Goal: Find specific page/section: Find specific page/section

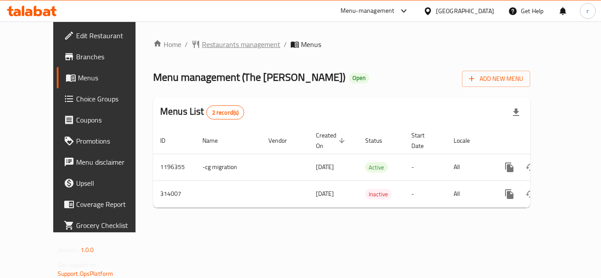
click at [205, 44] on span "Restaurants management" at bounding box center [241, 44] width 78 height 11
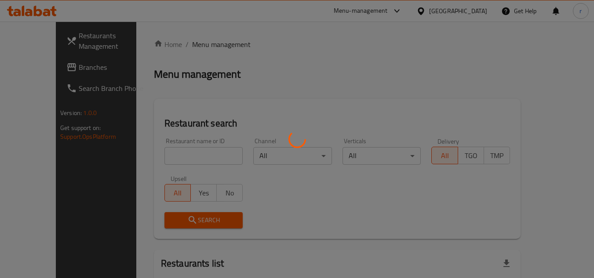
click at [170, 160] on div at bounding box center [297, 139] width 594 height 278
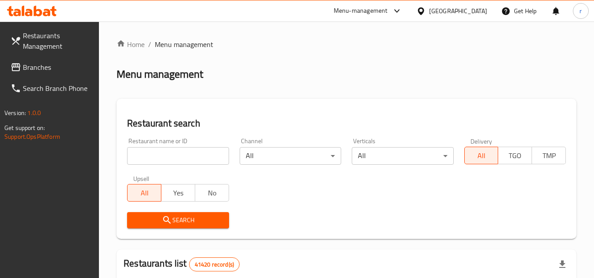
click at [171, 159] on div at bounding box center [297, 139] width 594 height 278
drag, startPoint x: 171, startPoint y: 159, endPoint x: 154, endPoint y: 144, distance: 22.1
click at [171, 159] on input "search" at bounding box center [178, 156] width 102 height 18
click at [176, 156] on input "search" at bounding box center [178, 156] width 102 height 18
paste input "629137"
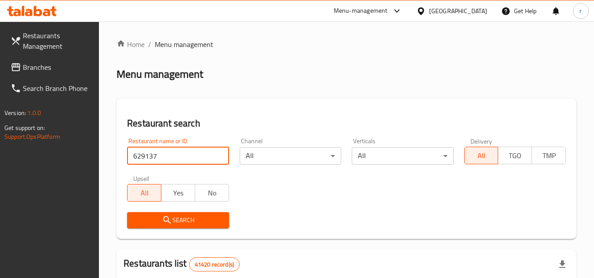
type input "629137"
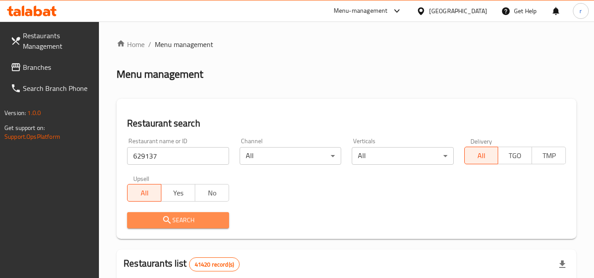
click at [153, 216] on span "Search" at bounding box center [178, 220] width 88 height 11
click at [153, 216] on div at bounding box center [297, 139] width 594 height 278
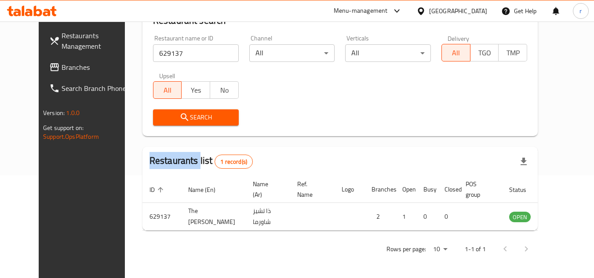
scroll to position [106, 0]
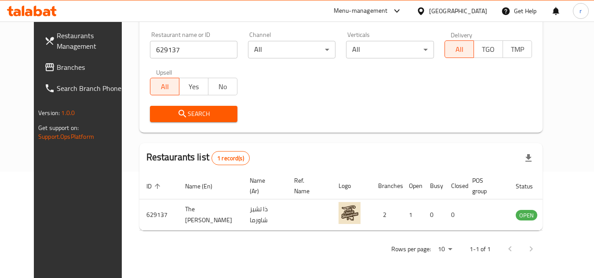
click at [468, 7] on div "[GEOGRAPHIC_DATA]" at bounding box center [458, 11] width 58 height 10
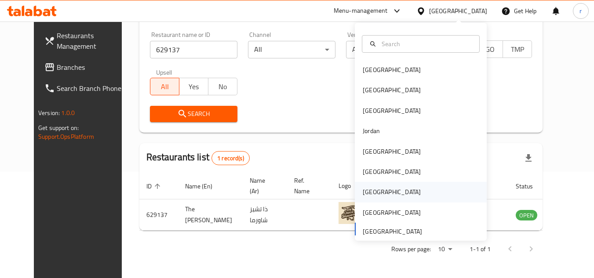
click at [367, 191] on div "[GEOGRAPHIC_DATA]" at bounding box center [392, 192] width 58 height 10
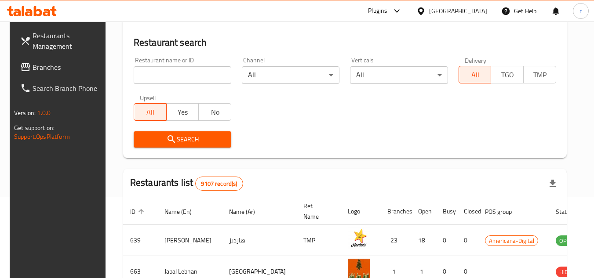
scroll to position [106, 0]
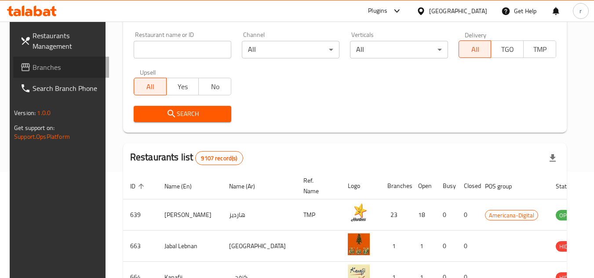
click at [40, 63] on span "Branches" at bounding box center [67, 67] width 69 height 11
click at [41, 63] on span "Branches" at bounding box center [67, 67] width 69 height 11
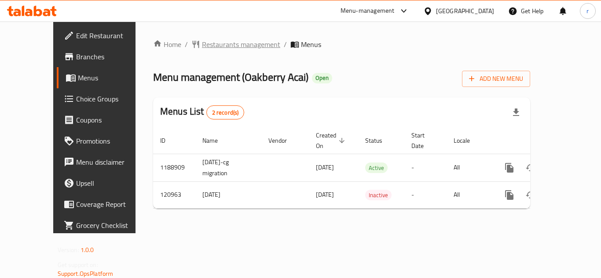
click at [202, 44] on span "Restaurants management" at bounding box center [241, 44] width 78 height 11
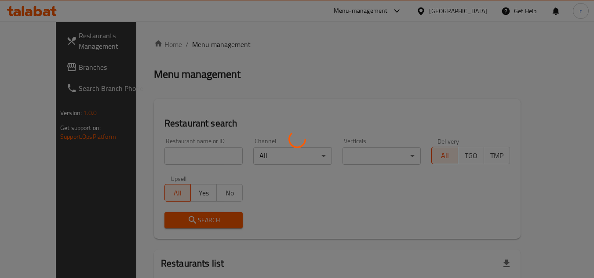
click at [161, 150] on div at bounding box center [297, 139] width 594 height 278
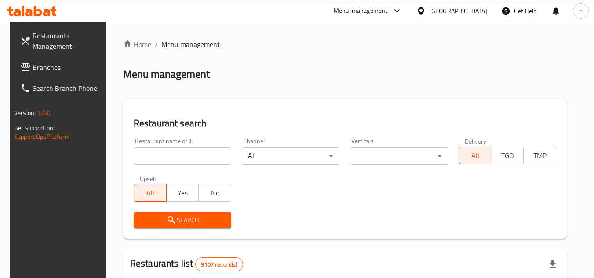
drag, startPoint x: 165, startPoint y: 156, endPoint x: 164, endPoint y: 177, distance: 21.1
click at [165, 156] on input "search" at bounding box center [183, 156] width 98 height 18
paste input "607133"
type input "607133"
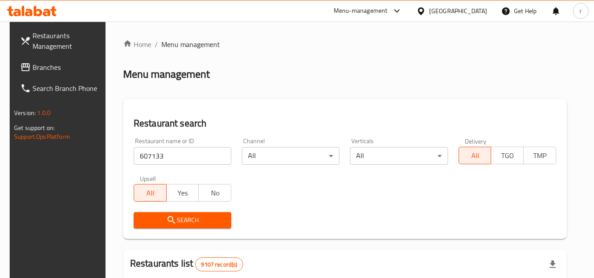
click at [147, 217] on span "Search" at bounding box center [183, 220] width 84 height 11
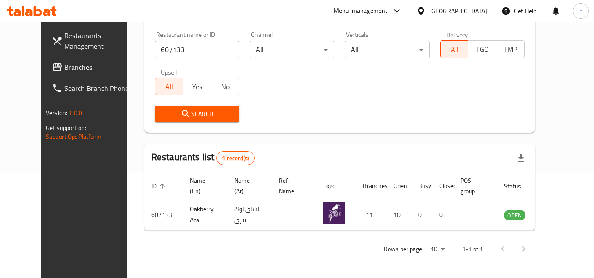
scroll to position [106, 0]
click at [64, 68] on span "Branches" at bounding box center [98, 67] width 69 height 11
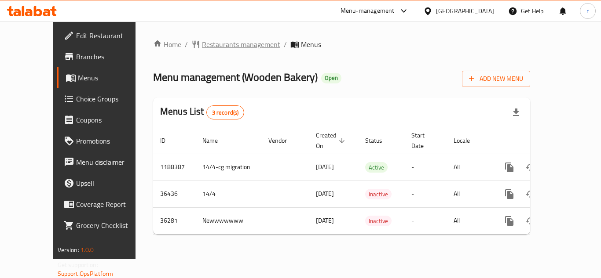
click at [202, 44] on span "Restaurants management" at bounding box center [241, 44] width 78 height 11
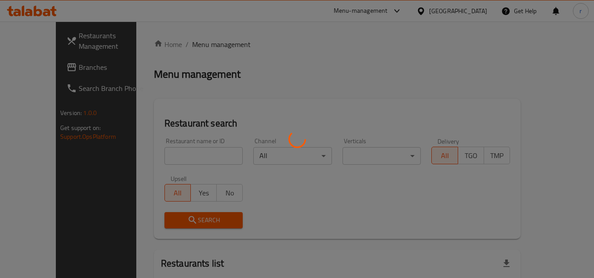
click at [165, 153] on div at bounding box center [297, 139] width 594 height 278
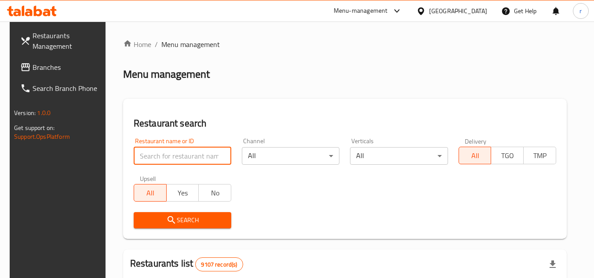
click at [165, 156] on input "search" at bounding box center [183, 156] width 98 height 18
paste input "18516"
type input "18516"
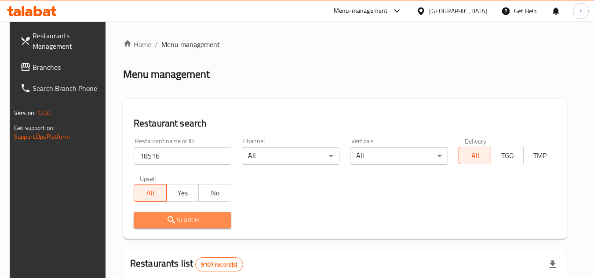
click at [146, 227] on button "Search" at bounding box center [183, 220] width 98 height 16
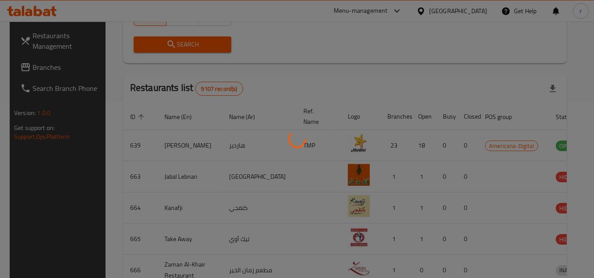
scroll to position [106, 0]
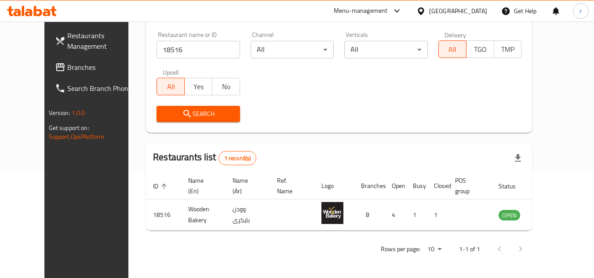
click at [479, 15] on div "[GEOGRAPHIC_DATA]" at bounding box center [458, 11] width 58 height 10
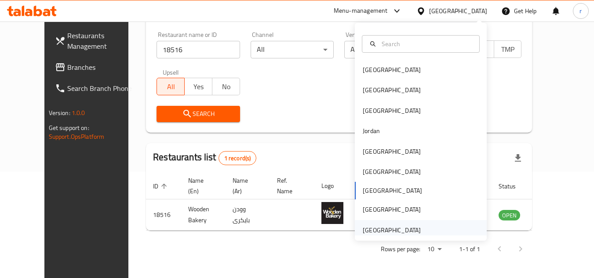
click at [393, 226] on div "United Arab Emirates" at bounding box center [392, 231] width 58 height 10
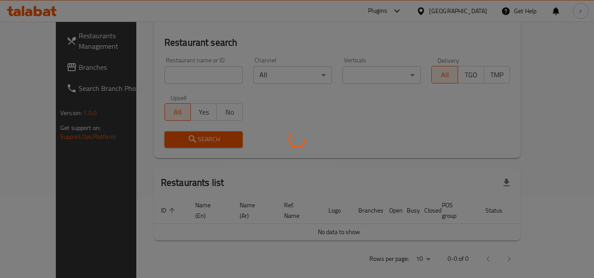
scroll to position [106, 0]
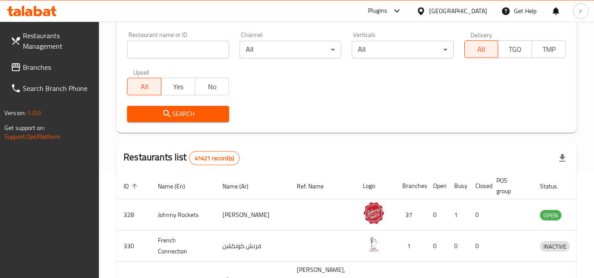
click at [29, 69] on span "Branches" at bounding box center [57, 67] width 69 height 11
click at [31, 67] on span "Branches" at bounding box center [57, 67] width 69 height 11
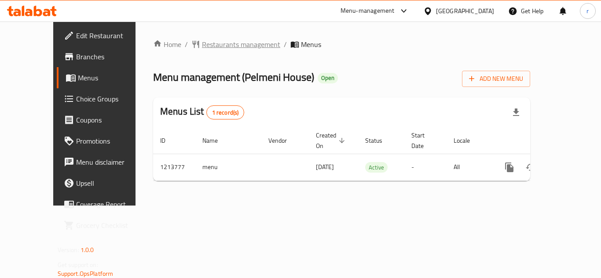
click at [204, 43] on span "Restaurants management" at bounding box center [241, 44] width 78 height 11
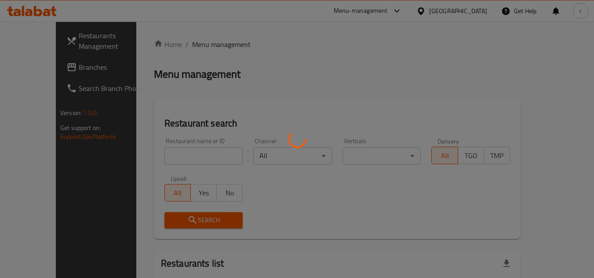
click at [154, 155] on div at bounding box center [297, 139] width 594 height 278
click at [154, 154] on div at bounding box center [297, 139] width 594 height 278
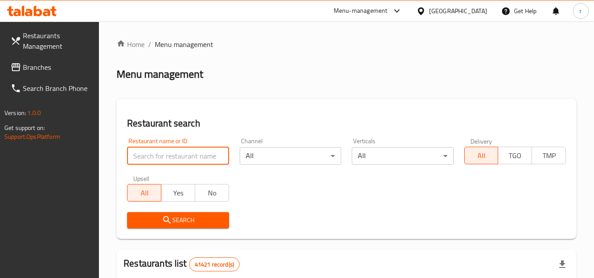
click at [154, 156] on input "search" at bounding box center [178, 156] width 102 height 18
paste input "671987"
type input "671987"
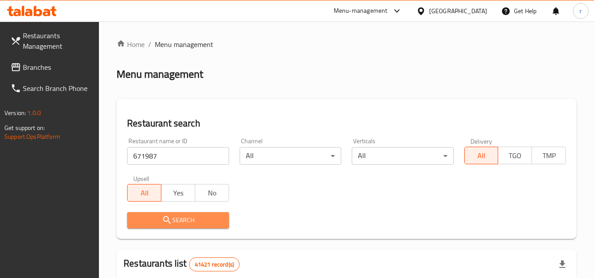
click at [142, 216] on span "Search" at bounding box center [178, 220] width 88 height 11
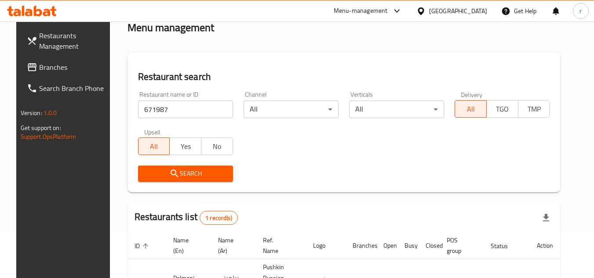
scroll to position [106, 0]
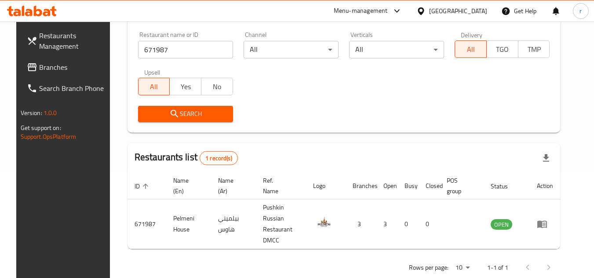
click at [52, 164] on div "Restaurants Management Branches Search Branch Phone Version: 1.0.0 Get support …" at bounding box center [65, 161] width 99 height 278
click at [39, 72] on span "Branches" at bounding box center [73, 67] width 69 height 11
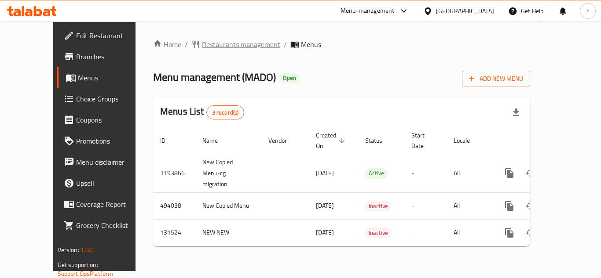
click at [210, 45] on span "Restaurants management" at bounding box center [241, 44] width 78 height 11
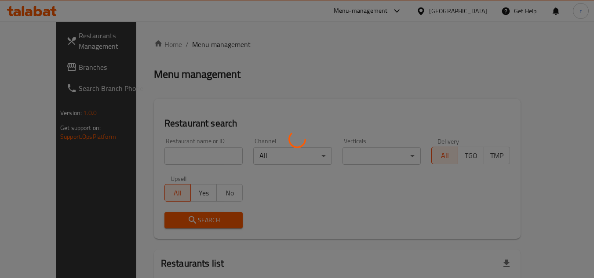
click at [150, 157] on div at bounding box center [297, 139] width 594 height 278
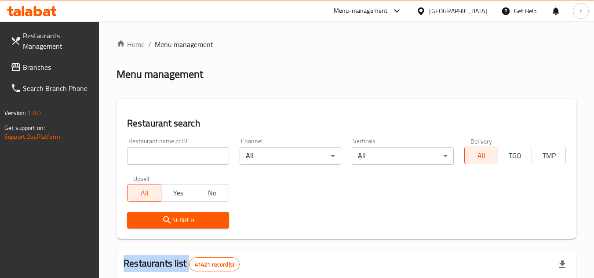
click at [150, 157] on div at bounding box center [297, 139] width 594 height 278
click at [151, 154] on input "search" at bounding box center [178, 156] width 102 height 18
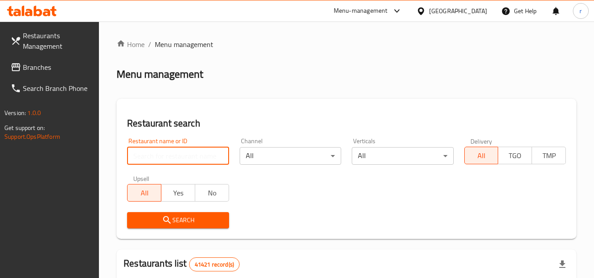
paste input "24467"
type input "24467"
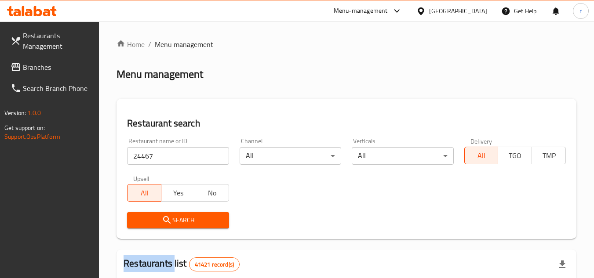
click at [153, 211] on div "Search" at bounding box center [178, 220] width 112 height 27
click at [153, 217] on span "Search" at bounding box center [178, 220] width 88 height 11
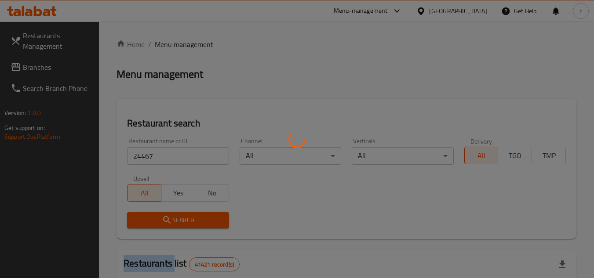
click at [153, 217] on div at bounding box center [297, 139] width 594 height 278
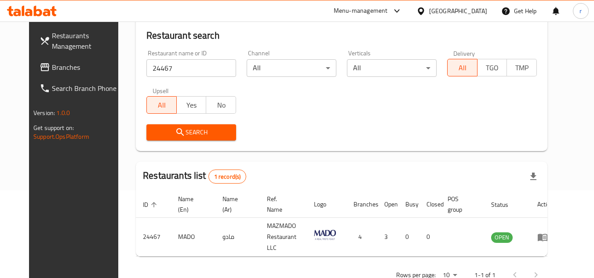
click at [457, 6] on div "[GEOGRAPHIC_DATA]" at bounding box center [458, 11] width 58 height 10
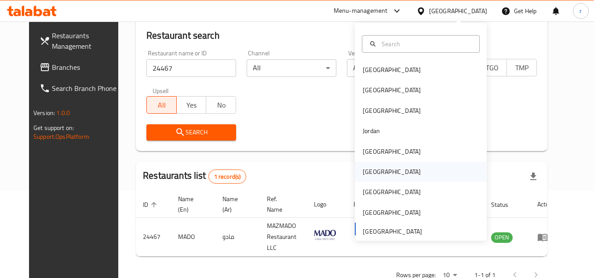
click at [370, 173] on div "[GEOGRAPHIC_DATA]" at bounding box center [392, 172] width 58 height 10
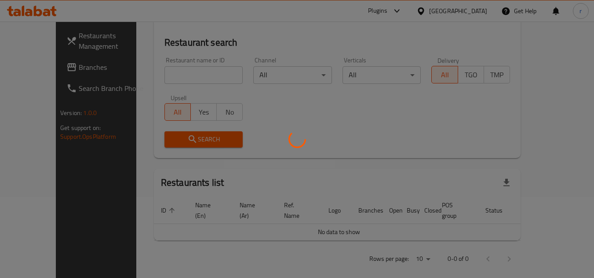
scroll to position [88, 0]
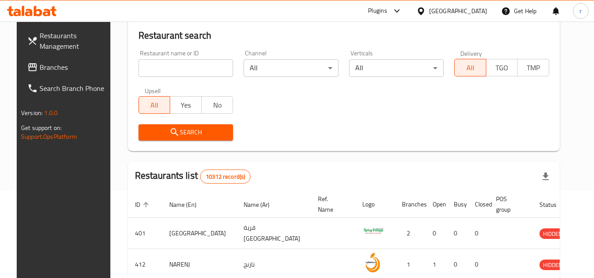
click at [48, 69] on span "Branches" at bounding box center [74, 67] width 69 height 11
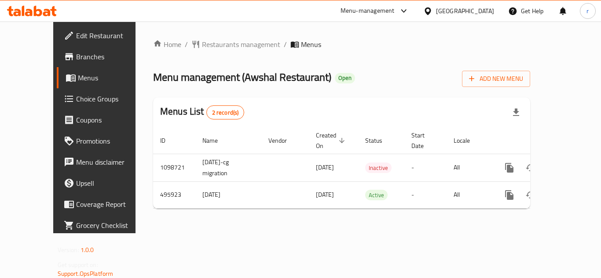
click at [202, 44] on span "Restaurants management" at bounding box center [241, 44] width 78 height 11
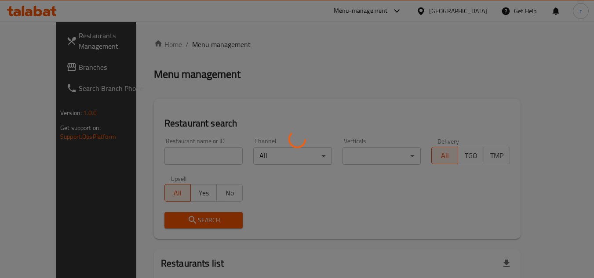
click at [155, 155] on div at bounding box center [297, 139] width 594 height 278
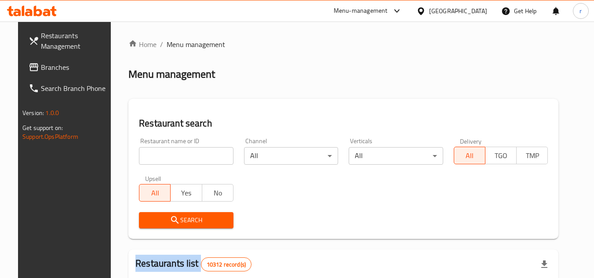
click at [155, 155] on div at bounding box center [297, 139] width 594 height 278
click at [159, 154] on input "search" at bounding box center [186, 156] width 95 height 18
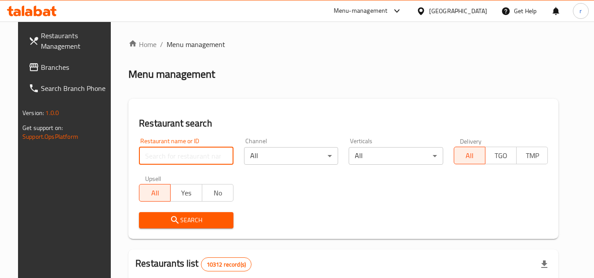
paste input "634309"
type input "634309"
click at [153, 212] on button "Search" at bounding box center [186, 220] width 95 height 16
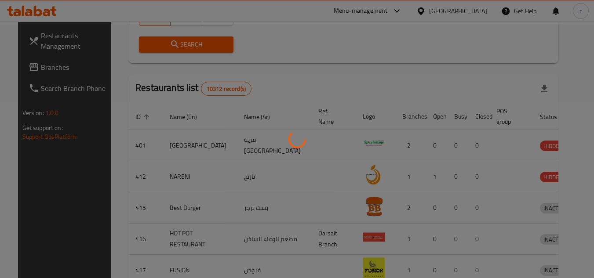
scroll to position [106, 0]
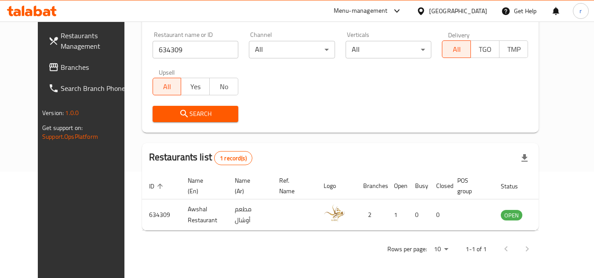
click at [481, 14] on div "[GEOGRAPHIC_DATA]" at bounding box center [458, 11] width 58 height 10
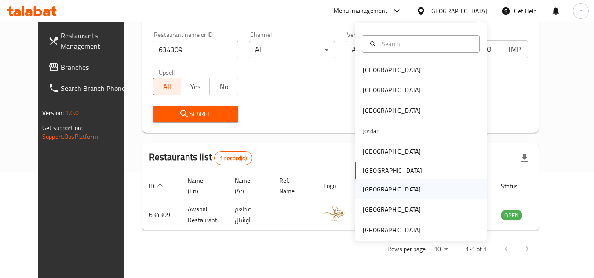
click at [367, 192] on div "[GEOGRAPHIC_DATA]" at bounding box center [392, 190] width 58 height 10
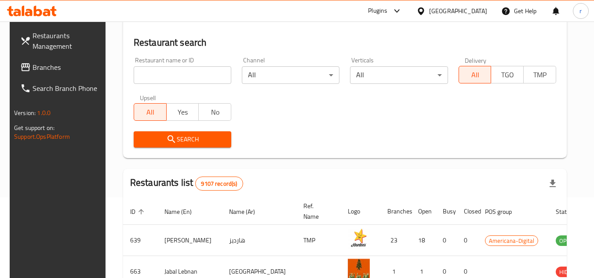
scroll to position [106, 0]
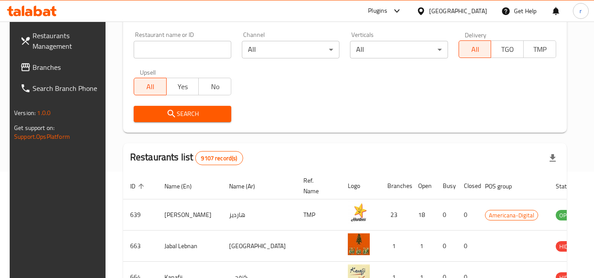
click at [38, 68] on span "Branches" at bounding box center [67, 67] width 69 height 11
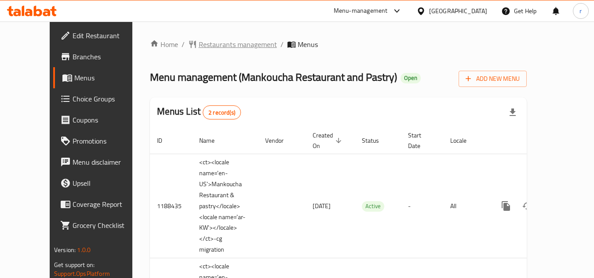
click at [211, 47] on span "Restaurants management" at bounding box center [238, 44] width 78 height 11
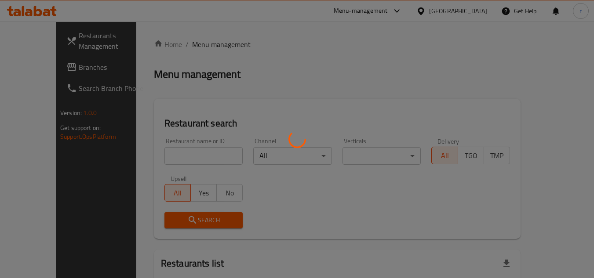
click at [156, 152] on div at bounding box center [297, 139] width 594 height 278
click at [156, 156] on div at bounding box center [297, 139] width 594 height 278
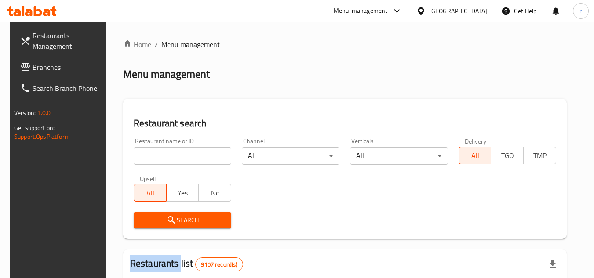
click at [156, 156] on div at bounding box center [297, 139] width 594 height 278
click at [155, 152] on input "search" at bounding box center [183, 156] width 98 height 18
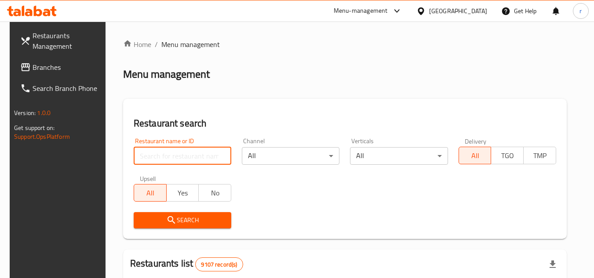
paste input "17201"
type input "17201"
click at [158, 216] on span "Search" at bounding box center [183, 220] width 84 height 11
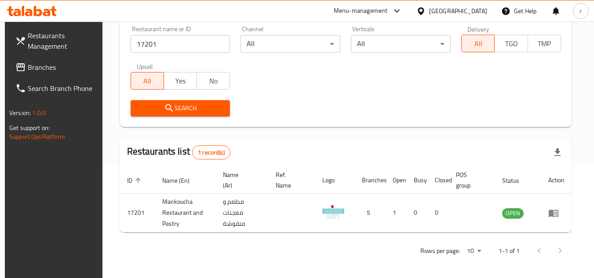
scroll to position [114, 0]
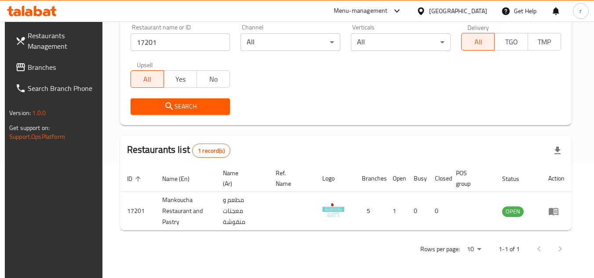
click at [426, 13] on icon at bounding box center [421, 11] width 9 height 9
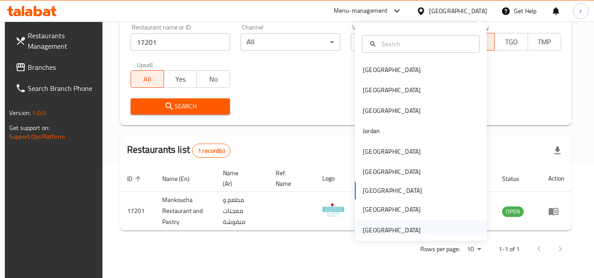
click at [374, 233] on div "[GEOGRAPHIC_DATA]" at bounding box center [392, 231] width 58 height 10
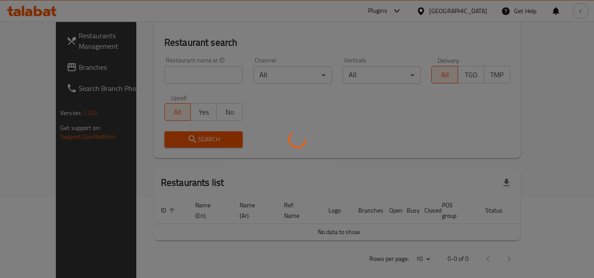
scroll to position [114, 0]
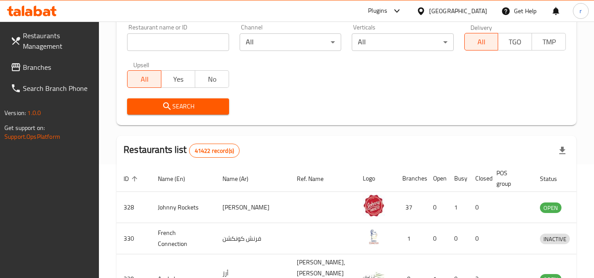
click at [51, 59] on link "Branches" at bounding box center [52, 67] width 96 height 21
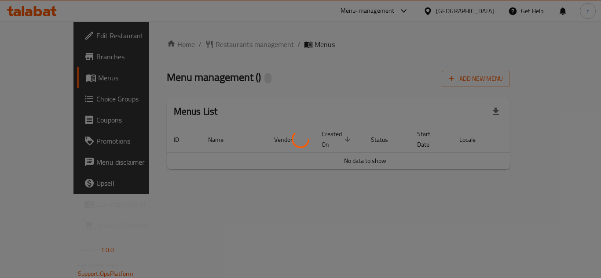
click at [206, 45] on div at bounding box center [300, 139] width 601 height 278
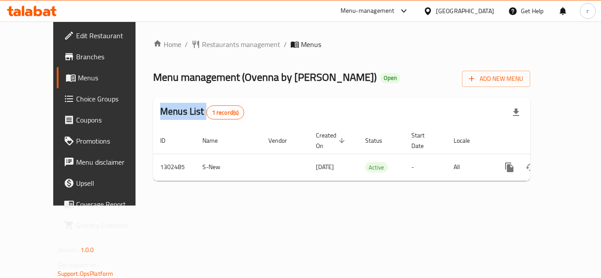
click at [206, 45] on div at bounding box center [300, 139] width 601 height 278
click at [206, 45] on span "Restaurants management" at bounding box center [241, 44] width 78 height 11
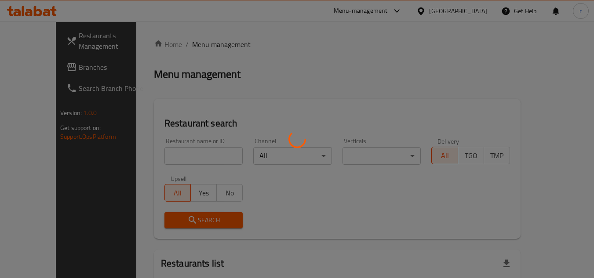
click at [206, 45] on div at bounding box center [297, 139] width 594 height 278
click at [175, 152] on div at bounding box center [297, 139] width 594 height 278
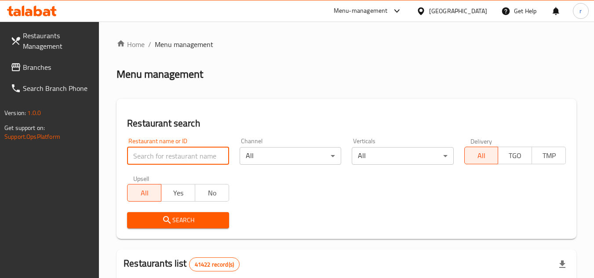
click at [158, 149] on input "search" at bounding box center [178, 156] width 102 height 18
paste input "702440"
type input "702440"
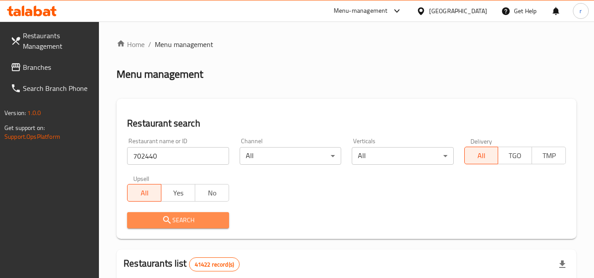
click at [148, 219] on span "Search" at bounding box center [178, 220] width 88 height 11
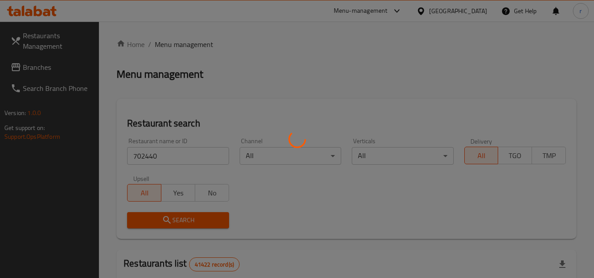
drag, startPoint x: 176, startPoint y: 221, endPoint x: 208, endPoint y: 194, distance: 41.5
click at [176, 220] on div at bounding box center [297, 139] width 594 height 278
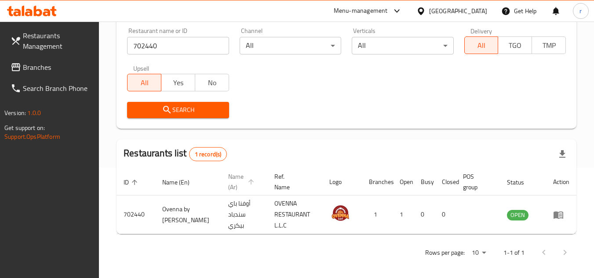
scroll to position [114, 0]
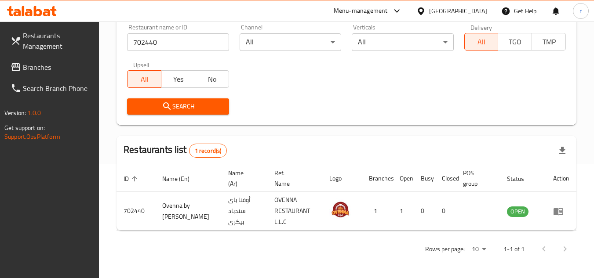
click at [472, 8] on div "[GEOGRAPHIC_DATA]" at bounding box center [458, 11] width 58 height 10
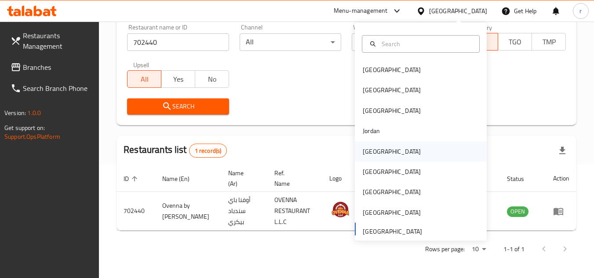
click at [372, 150] on div "[GEOGRAPHIC_DATA]" at bounding box center [392, 152] width 58 height 10
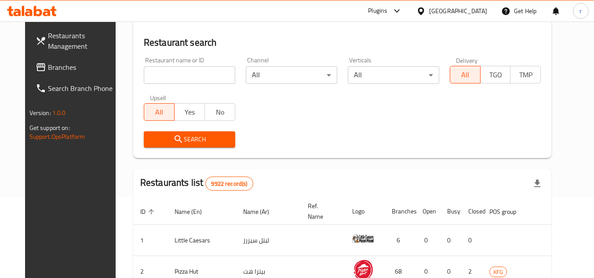
scroll to position [114, 0]
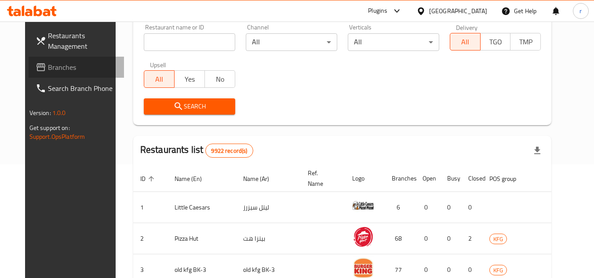
click at [48, 69] on span "Branches" at bounding box center [82, 67] width 69 height 11
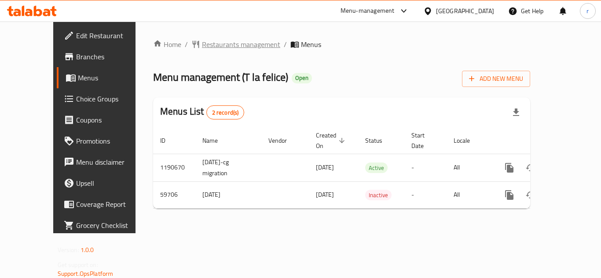
click at [204, 45] on span "Restaurants management" at bounding box center [241, 44] width 78 height 11
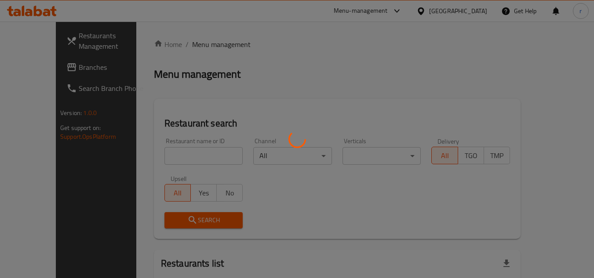
click at [170, 151] on div at bounding box center [297, 139] width 594 height 278
click at [169, 156] on div at bounding box center [297, 139] width 594 height 278
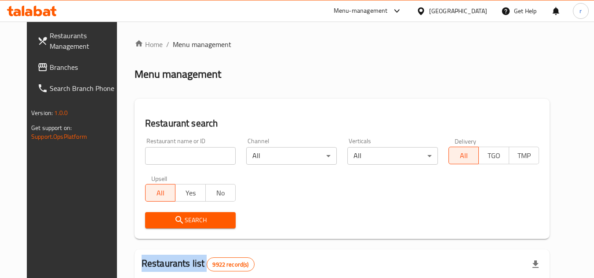
click at [169, 156] on div at bounding box center [297, 139] width 594 height 278
click at [169, 153] on div "Home / Menu management Menu management Restaurant search Restaurant name or ID …" at bounding box center [342, 279] width 415 height 481
click at [168, 153] on input "search" at bounding box center [190, 156] width 91 height 18
paste input "28844"
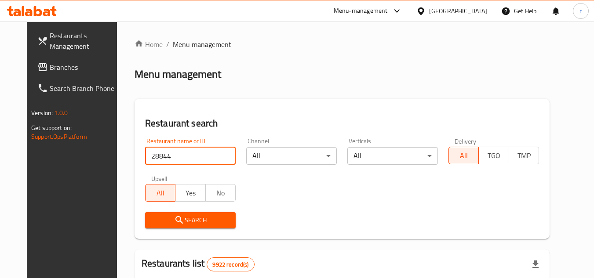
type input "28844"
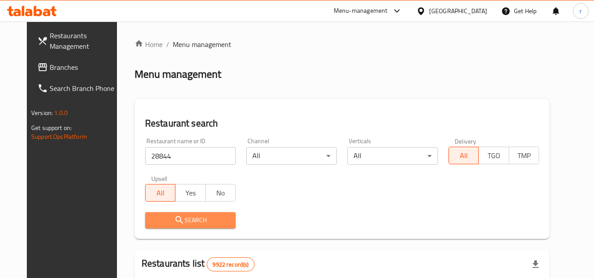
click at [152, 217] on span "Search" at bounding box center [190, 220] width 77 height 11
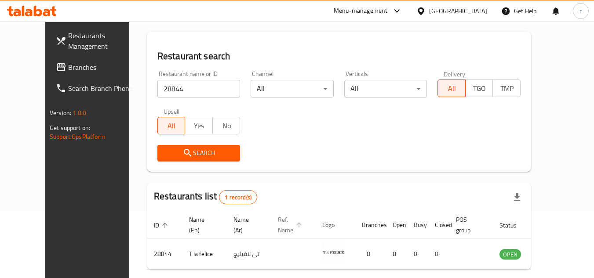
scroll to position [106, 0]
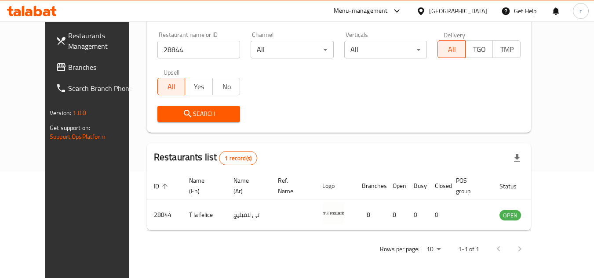
click at [473, 10] on div "[GEOGRAPHIC_DATA]" at bounding box center [458, 11] width 58 height 10
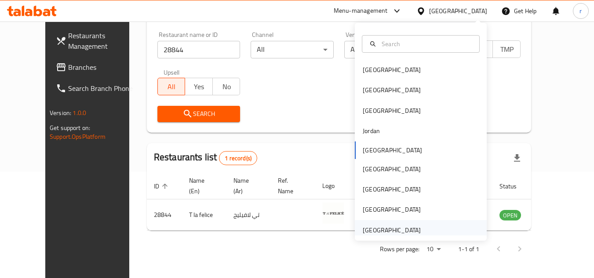
click at [376, 231] on div "[GEOGRAPHIC_DATA]" at bounding box center [392, 231] width 58 height 10
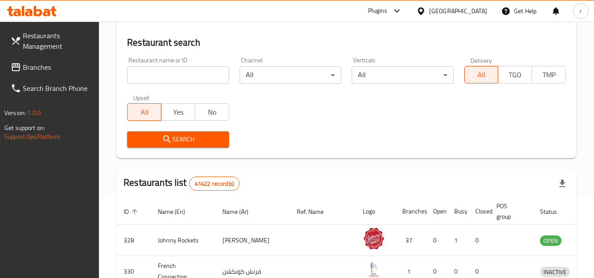
scroll to position [106, 0]
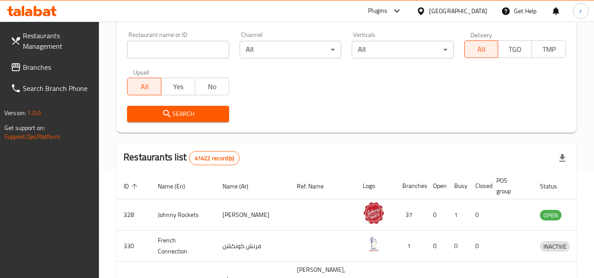
click at [33, 67] on span "Branches" at bounding box center [57, 67] width 69 height 11
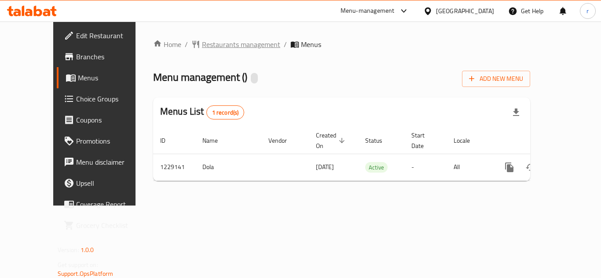
click at [219, 45] on span "Restaurants management" at bounding box center [241, 44] width 78 height 11
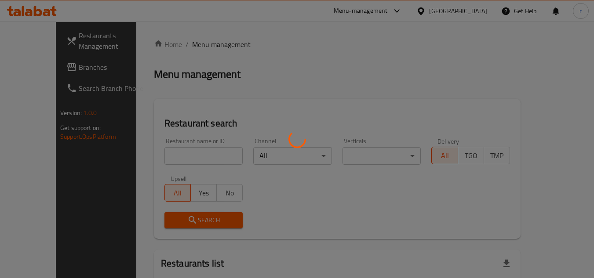
click at [188, 153] on div at bounding box center [297, 139] width 594 height 278
click at [187, 153] on div at bounding box center [297, 139] width 594 height 278
click at [183, 153] on div at bounding box center [297, 139] width 594 height 278
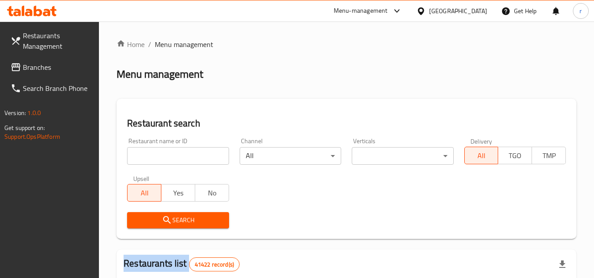
paste input "676655"
click at [183, 153] on input "676655" at bounding box center [178, 156] width 102 height 18
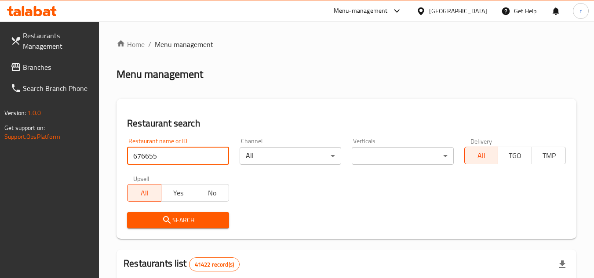
type input "676655"
click at [147, 214] on button "Search" at bounding box center [178, 220] width 102 height 16
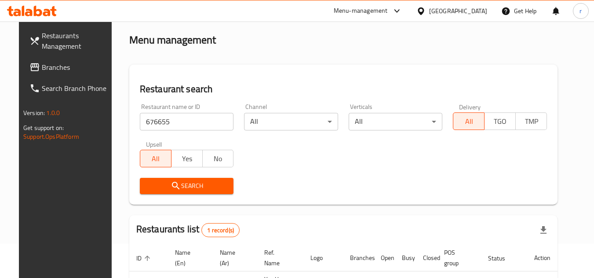
scroll to position [106, 0]
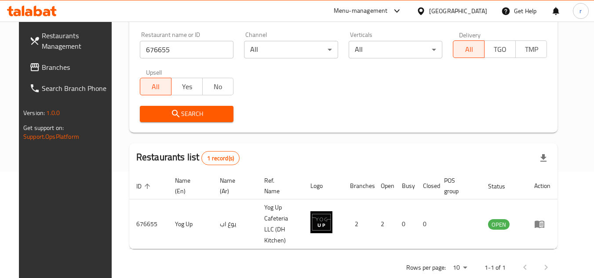
click at [436, 11] on div "[GEOGRAPHIC_DATA]" at bounding box center [458, 11] width 58 height 10
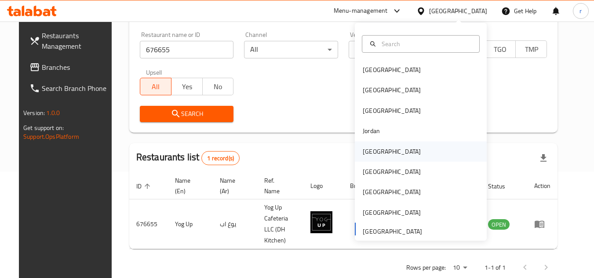
click at [368, 148] on div "[GEOGRAPHIC_DATA]" at bounding box center [392, 152] width 58 height 10
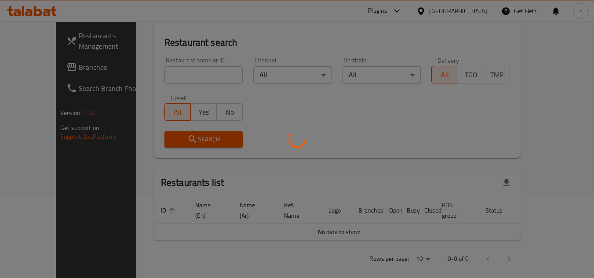
scroll to position [106, 0]
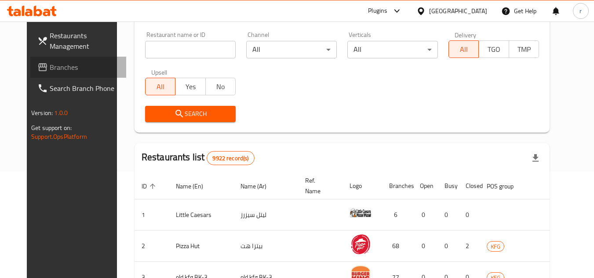
click at [51, 69] on span "Branches" at bounding box center [84, 67] width 69 height 11
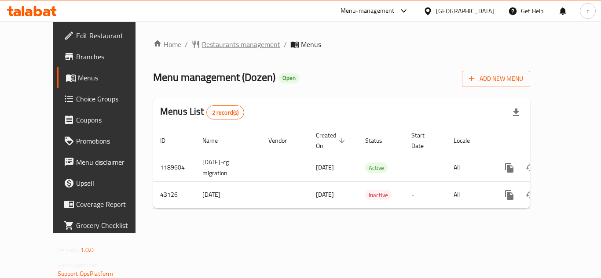
click at [202, 45] on span "Restaurants management" at bounding box center [241, 44] width 78 height 11
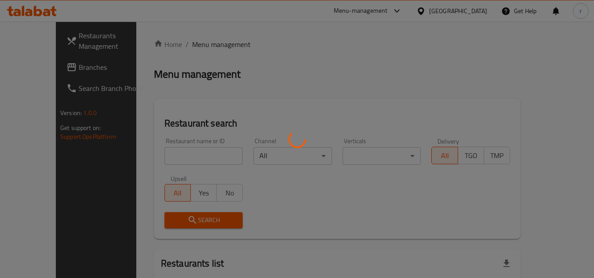
click at [166, 152] on div at bounding box center [297, 139] width 594 height 278
click at [166, 154] on div at bounding box center [297, 139] width 594 height 278
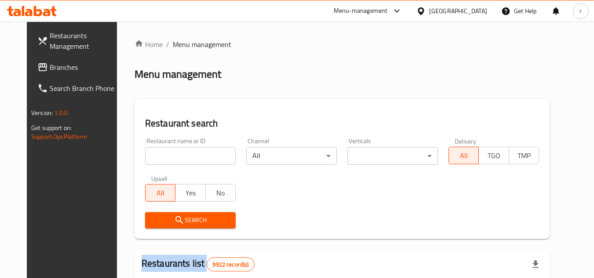
click at [166, 155] on div "Home / Menu management Menu management Restaurant search Restaurant name or ID …" at bounding box center [342, 279] width 415 height 481
click at [166, 155] on input "search" at bounding box center [190, 156] width 91 height 18
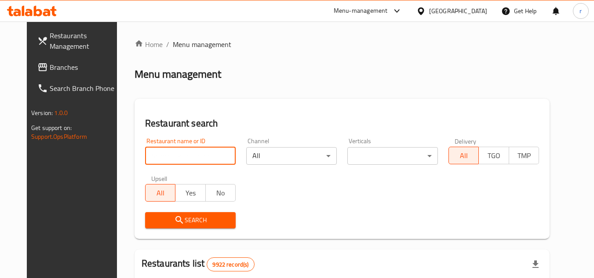
paste input "22350"
type input "22350"
click at [152, 236] on div "Restaurant search Restaurant name or ID 22350 Restaurant name or ID Channel All…" at bounding box center [342, 169] width 415 height 140
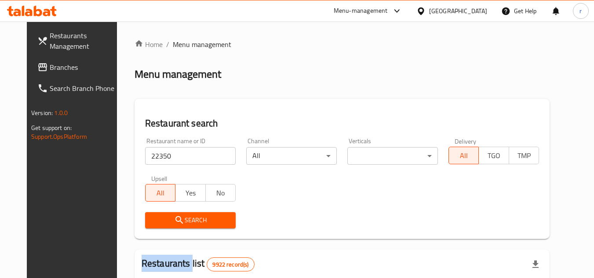
click at [152, 236] on div "Restaurant search Restaurant name or ID 22350 Restaurant name or ID Channel All…" at bounding box center [342, 169] width 415 height 140
click at [152, 223] on span "Search" at bounding box center [190, 220] width 77 height 11
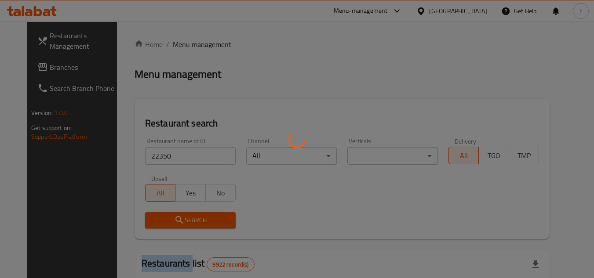
click at [152, 223] on div at bounding box center [297, 139] width 594 height 278
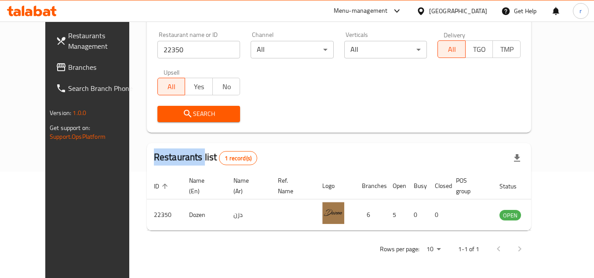
scroll to position [106, 0]
click at [68, 69] on span "Branches" at bounding box center [102, 67] width 69 height 11
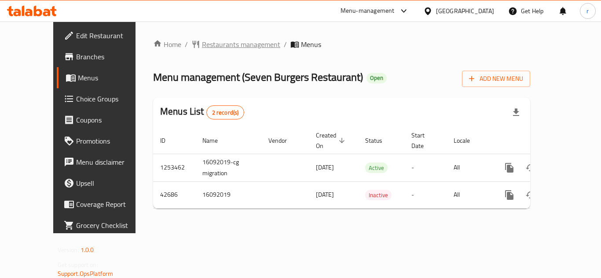
click at [204, 46] on span "Restaurants management" at bounding box center [241, 44] width 78 height 11
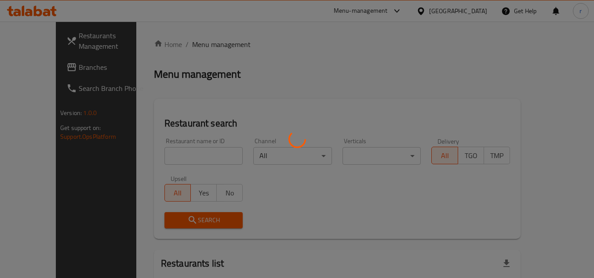
click at [158, 151] on div at bounding box center [297, 139] width 594 height 278
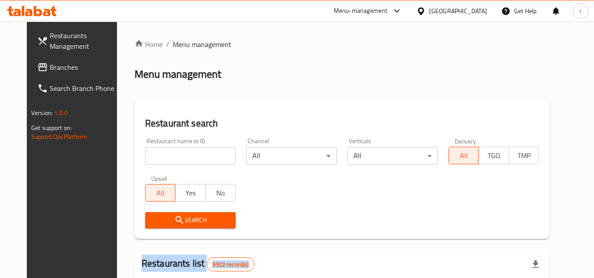
click at [158, 153] on div at bounding box center [297, 139] width 594 height 278
click at [158, 153] on input "search" at bounding box center [190, 156] width 91 height 18
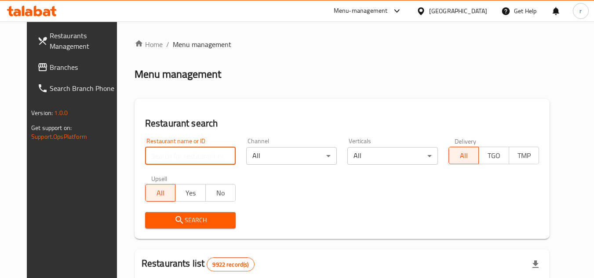
paste input "22094"
drag, startPoint x: 158, startPoint y: 153, endPoint x: 157, endPoint y: 165, distance: 12.3
click at [158, 153] on input "search" at bounding box center [190, 156] width 91 height 18
type input "22094"
click at [152, 220] on span "Search" at bounding box center [190, 220] width 77 height 11
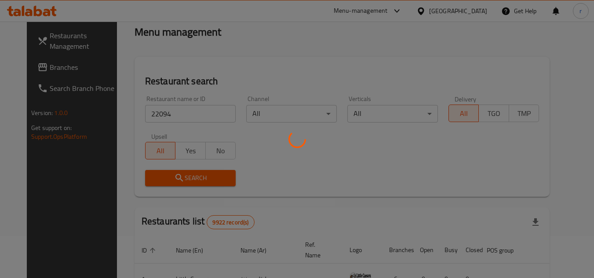
scroll to position [88, 0]
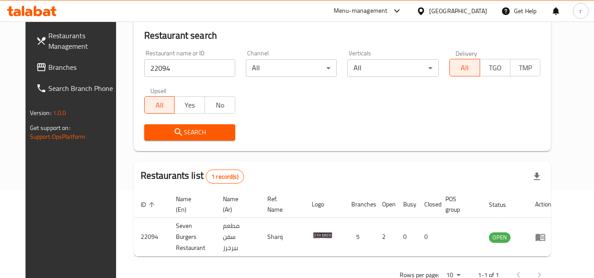
click at [402, 115] on div "Restaurant name or ID 22094 Restaurant name or ID Channel All ​ Verticals All ​…" at bounding box center [342, 95] width 407 height 101
click at [476, 12] on div "[GEOGRAPHIC_DATA]" at bounding box center [458, 11] width 58 height 10
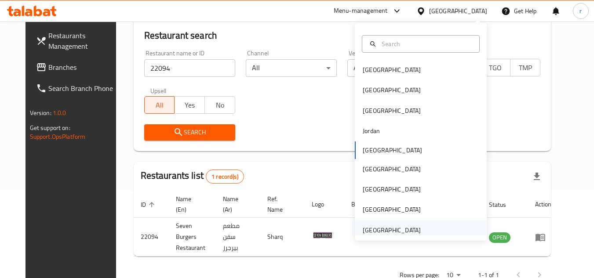
click at [380, 230] on div "[GEOGRAPHIC_DATA]" at bounding box center [392, 231] width 58 height 10
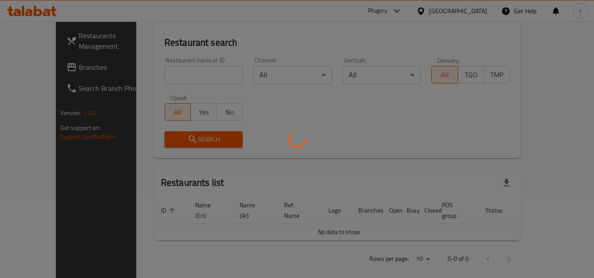
scroll to position [88, 0]
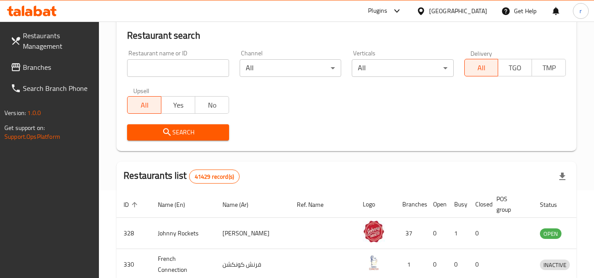
click at [39, 62] on span "Branches" at bounding box center [57, 67] width 69 height 11
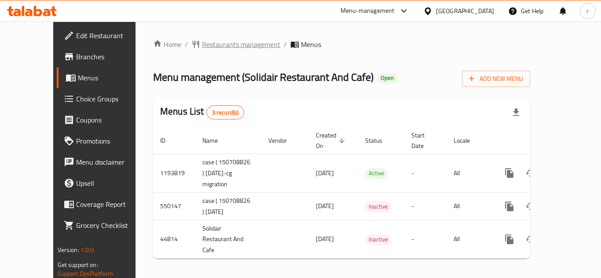
click at [211, 48] on span "Restaurants management" at bounding box center [241, 44] width 78 height 11
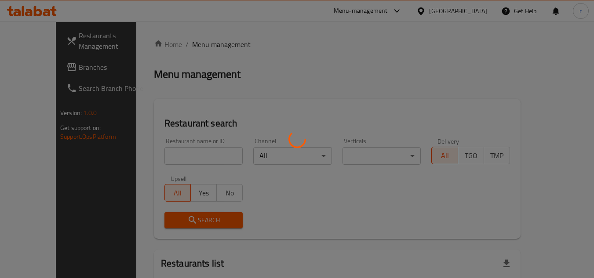
click at [162, 156] on div at bounding box center [297, 139] width 594 height 278
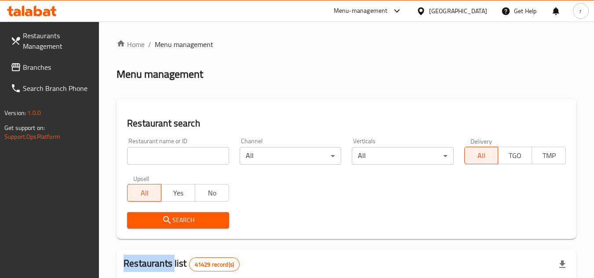
click at [162, 156] on div at bounding box center [297, 139] width 594 height 278
click at [161, 156] on input "search" at bounding box center [178, 156] width 102 height 18
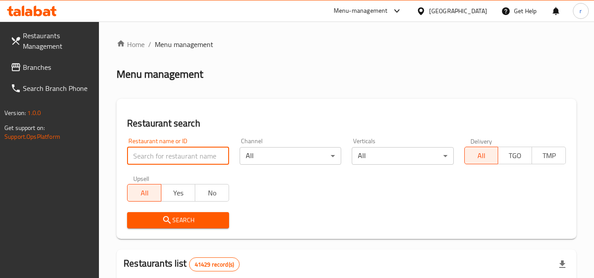
click at [161, 156] on input "search" at bounding box center [178, 156] width 102 height 18
paste input "22983"
type input "22983"
click at [149, 219] on span "Search" at bounding box center [178, 220] width 88 height 11
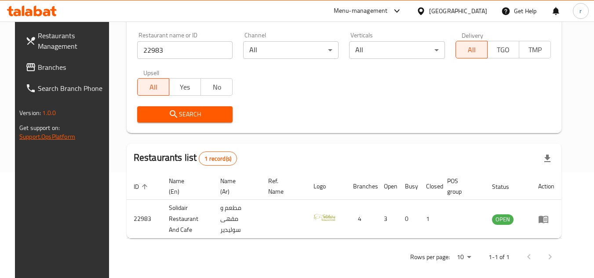
scroll to position [114, 0]
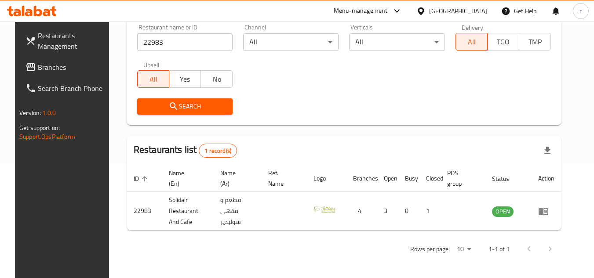
click at [461, 10] on div "[GEOGRAPHIC_DATA]" at bounding box center [458, 11] width 58 height 10
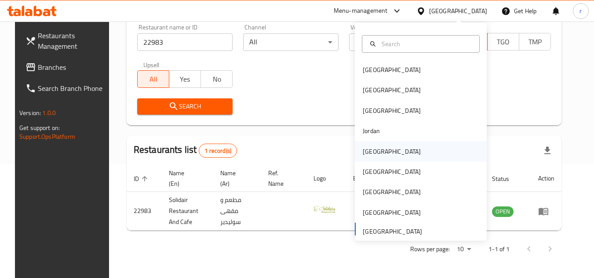
click at [371, 153] on div "[GEOGRAPHIC_DATA]" at bounding box center [392, 152] width 58 height 10
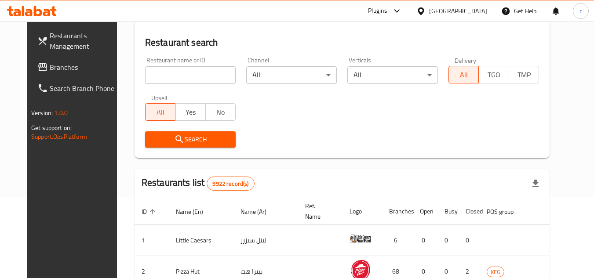
scroll to position [114, 0]
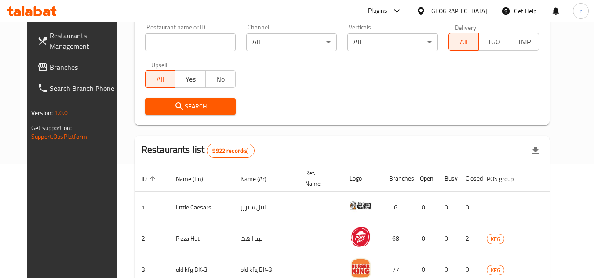
click at [50, 65] on span "Branches" at bounding box center [84, 67] width 69 height 11
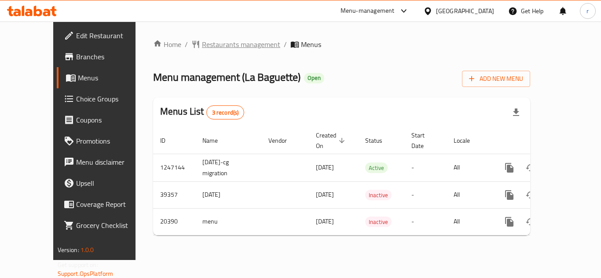
click at [202, 47] on span "Restaurants management" at bounding box center [241, 44] width 78 height 11
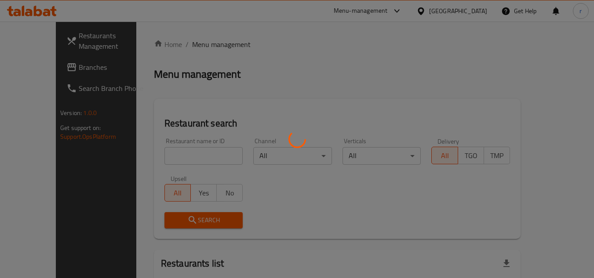
click at [149, 155] on div at bounding box center [297, 139] width 594 height 278
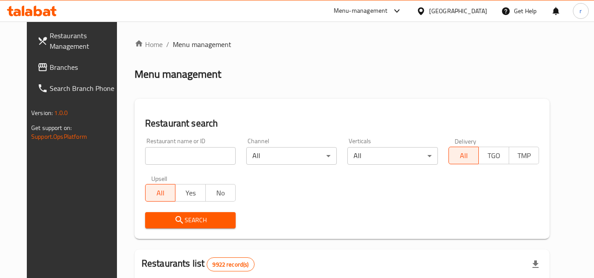
click at [149, 155] on div at bounding box center [297, 139] width 594 height 278
click at [149, 155] on input "search" at bounding box center [190, 156] width 91 height 18
paste input "10799"
type input "10799"
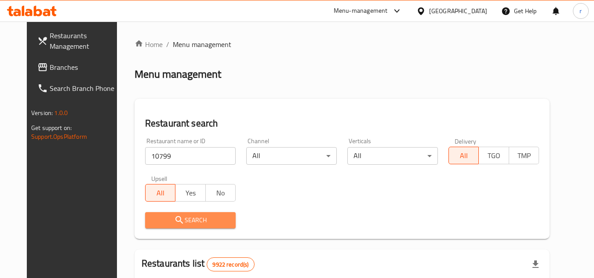
drag, startPoint x: 143, startPoint y: 217, endPoint x: 182, endPoint y: 195, distance: 45.5
click at [152, 217] on span "Search" at bounding box center [190, 220] width 77 height 11
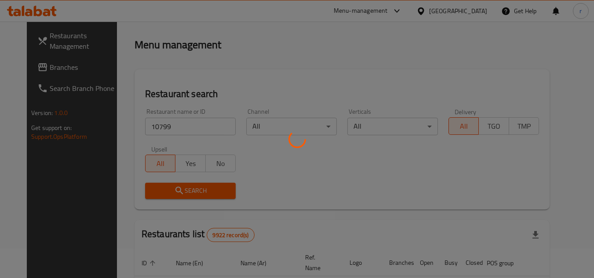
scroll to position [88, 0]
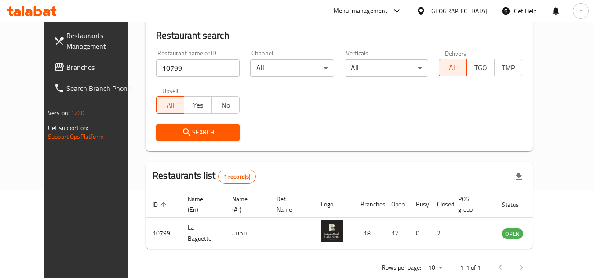
click at [482, 8] on div "[GEOGRAPHIC_DATA]" at bounding box center [458, 11] width 58 height 10
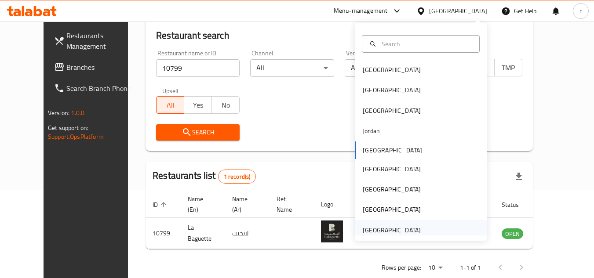
click at [383, 224] on div "[GEOGRAPHIC_DATA]" at bounding box center [392, 230] width 72 height 20
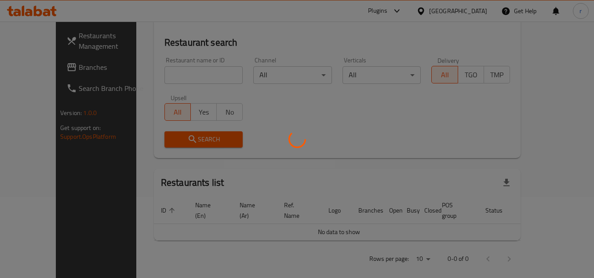
scroll to position [88, 0]
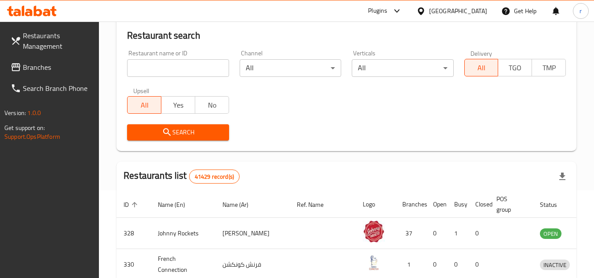
click at [43, 68] on span "Branches" at bounding box center [57, 67] width 69 height 11
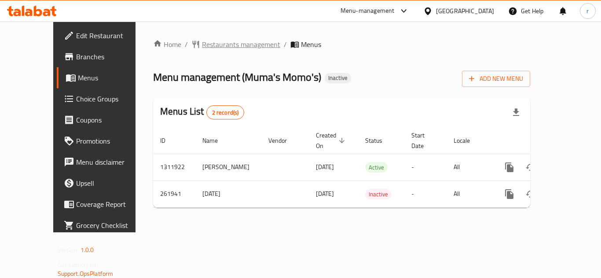
click at [202, 46] on span "Restaurants management" at bounding box center [241, 44] width 78 height 11
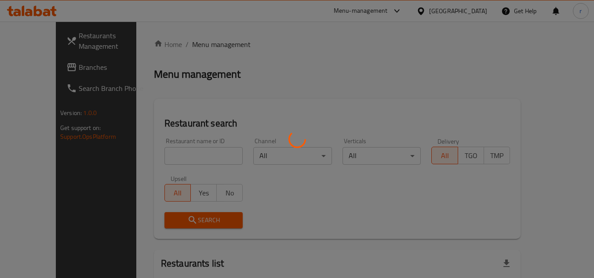
click at [166, 154] on div at bounding box center [297, 139] width 594 height 278
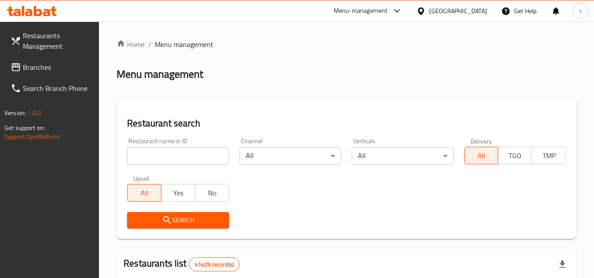
click at [166, 156] on input "search" at bounding box center [178, 156] width 102 height 18
paste input "627541"
type input "627541"
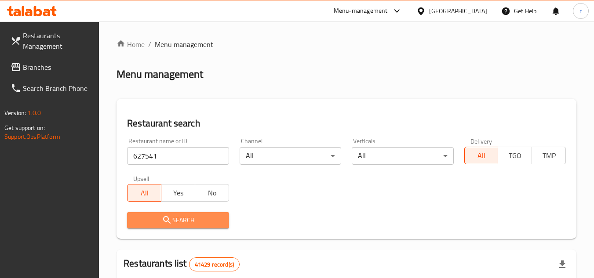
click at [153, 218] on span "Search" at bounding box center [178, 220] width 88 height 11
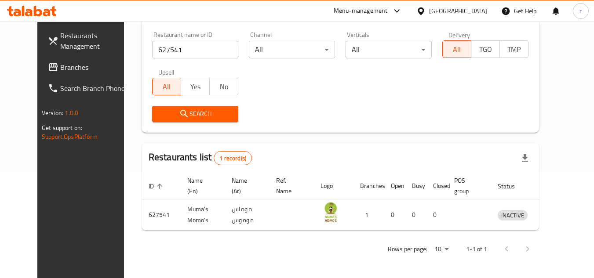
scroll to position [106, 0]
